Goal: Check status: Check status

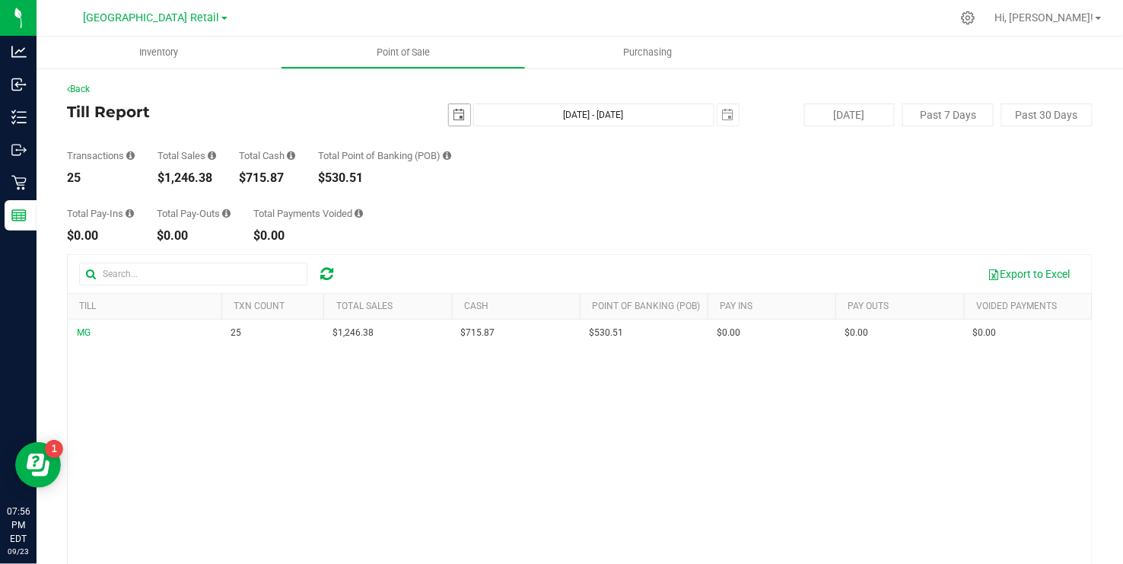
click at [457, 122] on span "select" at bounding box center [459, 114] width 21 height 21
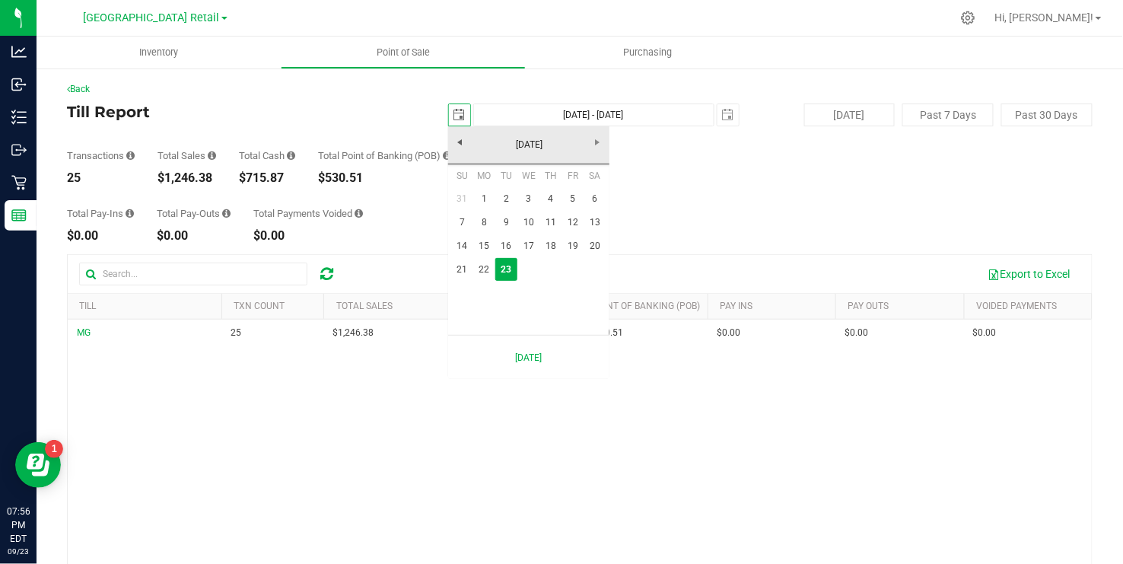
scroll to position [0, 38]
click at [457, 269] on link "21" at bounding box center [462, 270] width 22 height 24
type input "[DATE]"
type input "[DATE] - [DATE]"
